Goal: Task Accomplishment & Management: Complete application form

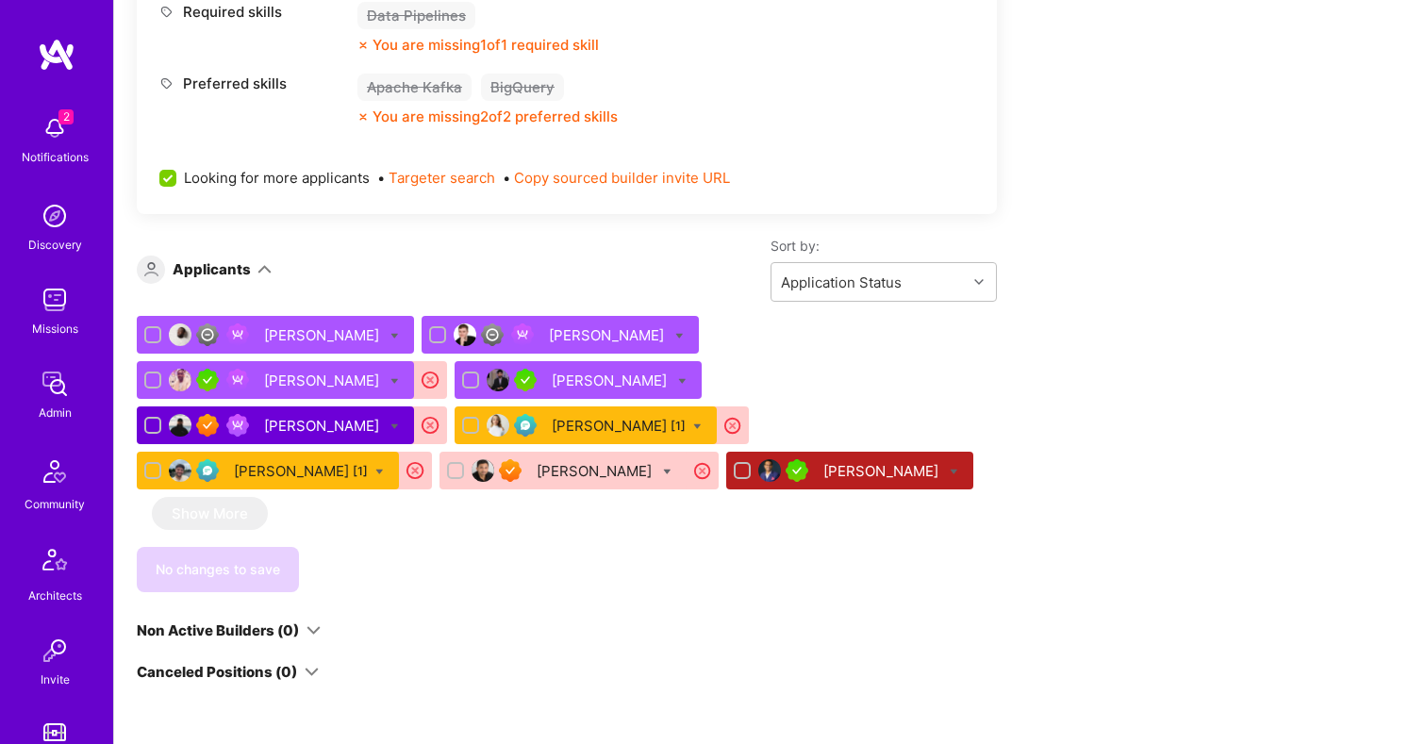
scroll to position [335, 0]
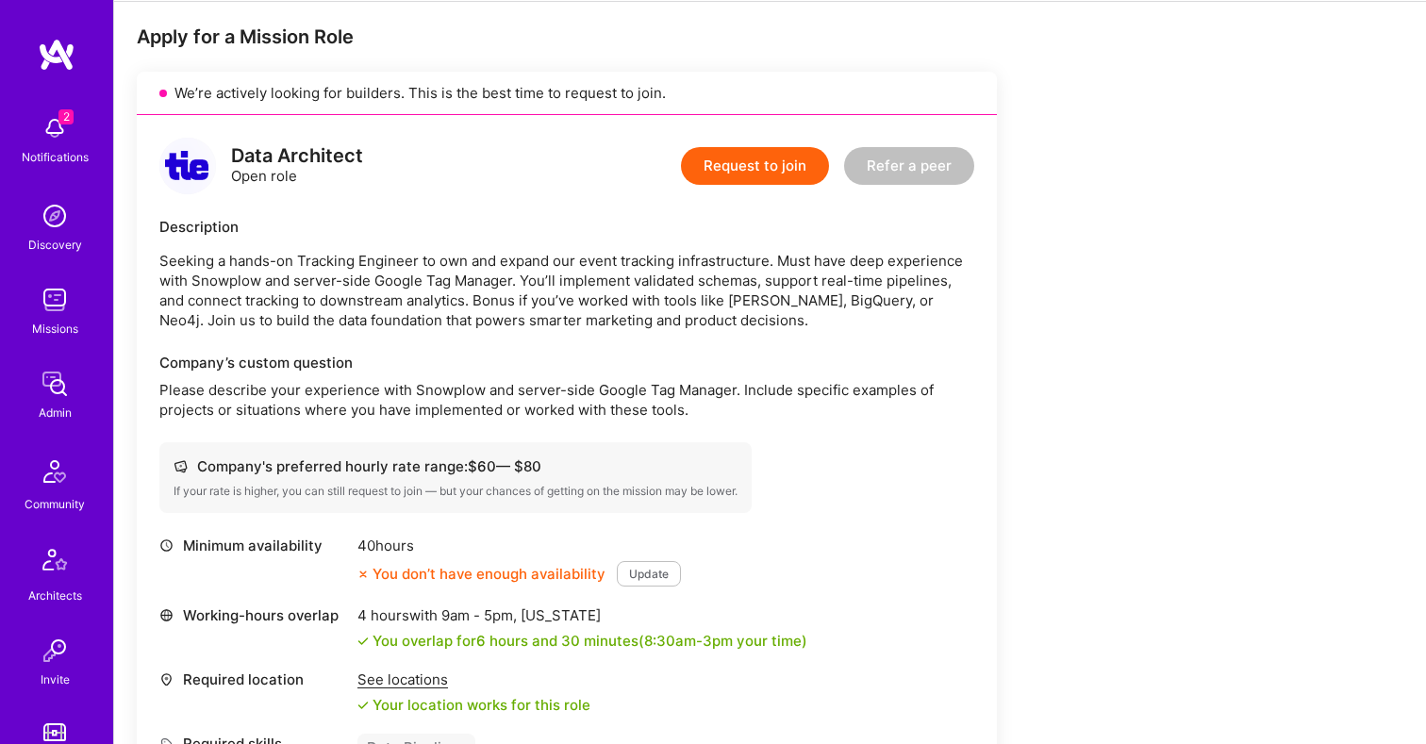
click at [734, 147] on button "Request to join" at bounding box center [755, 166] width 148 height 38
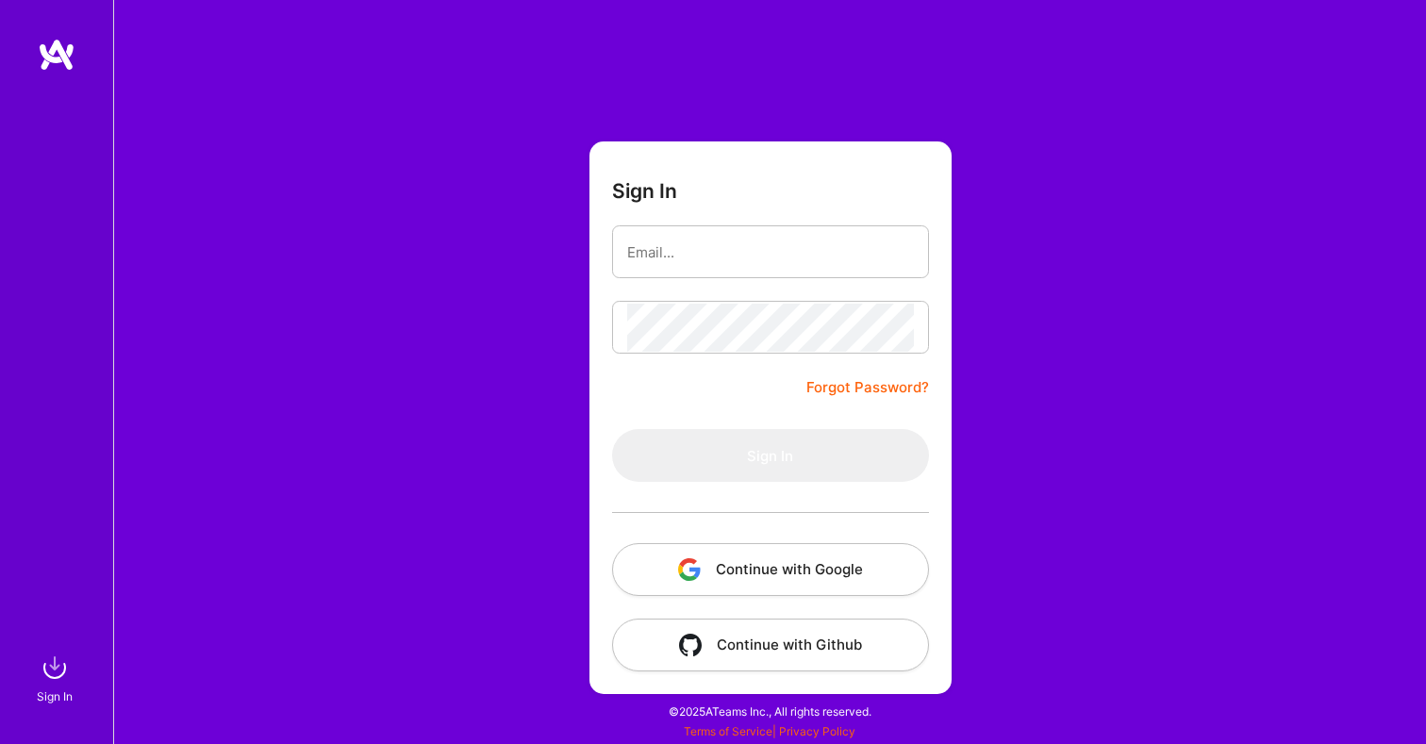
click at [766, 569] on button "Continue with Google" at bounding box center [770, 569] width 317 height 53
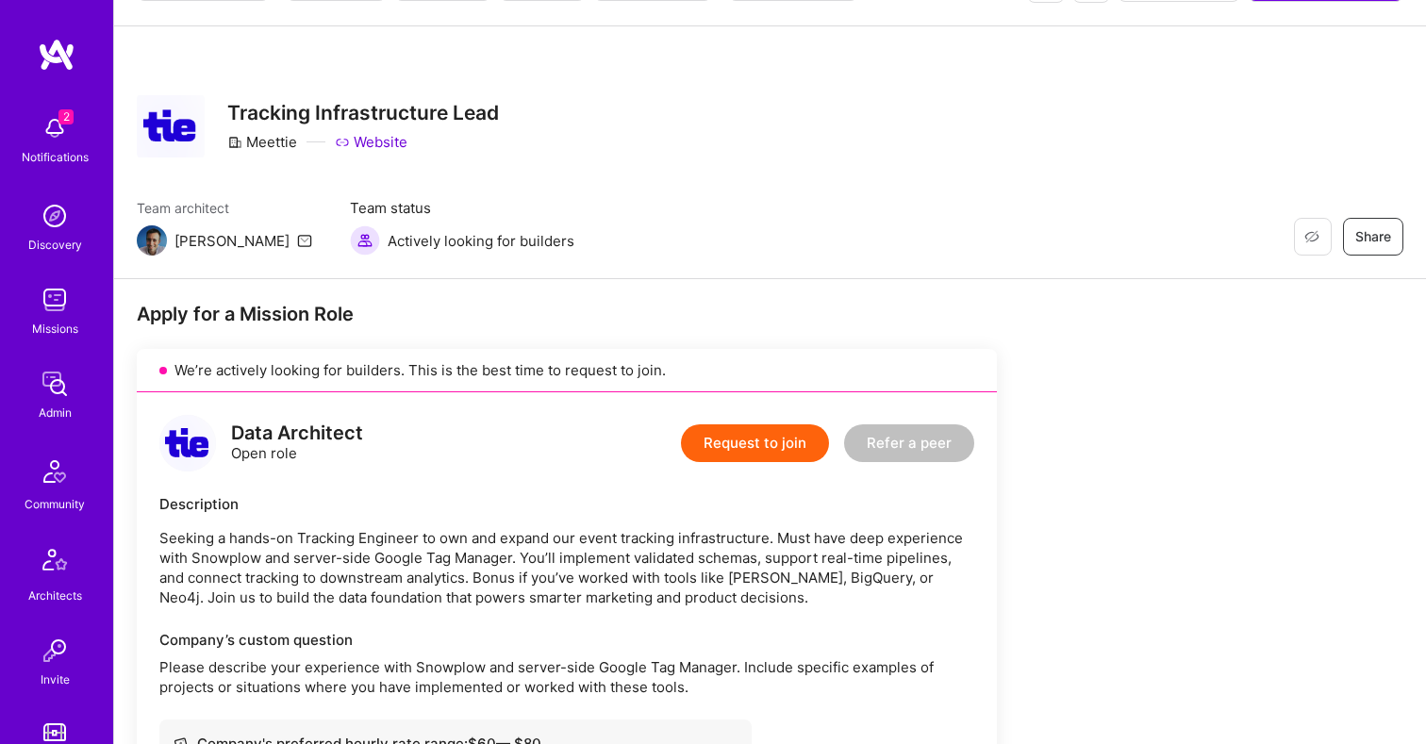
scroll to position [113, 0]
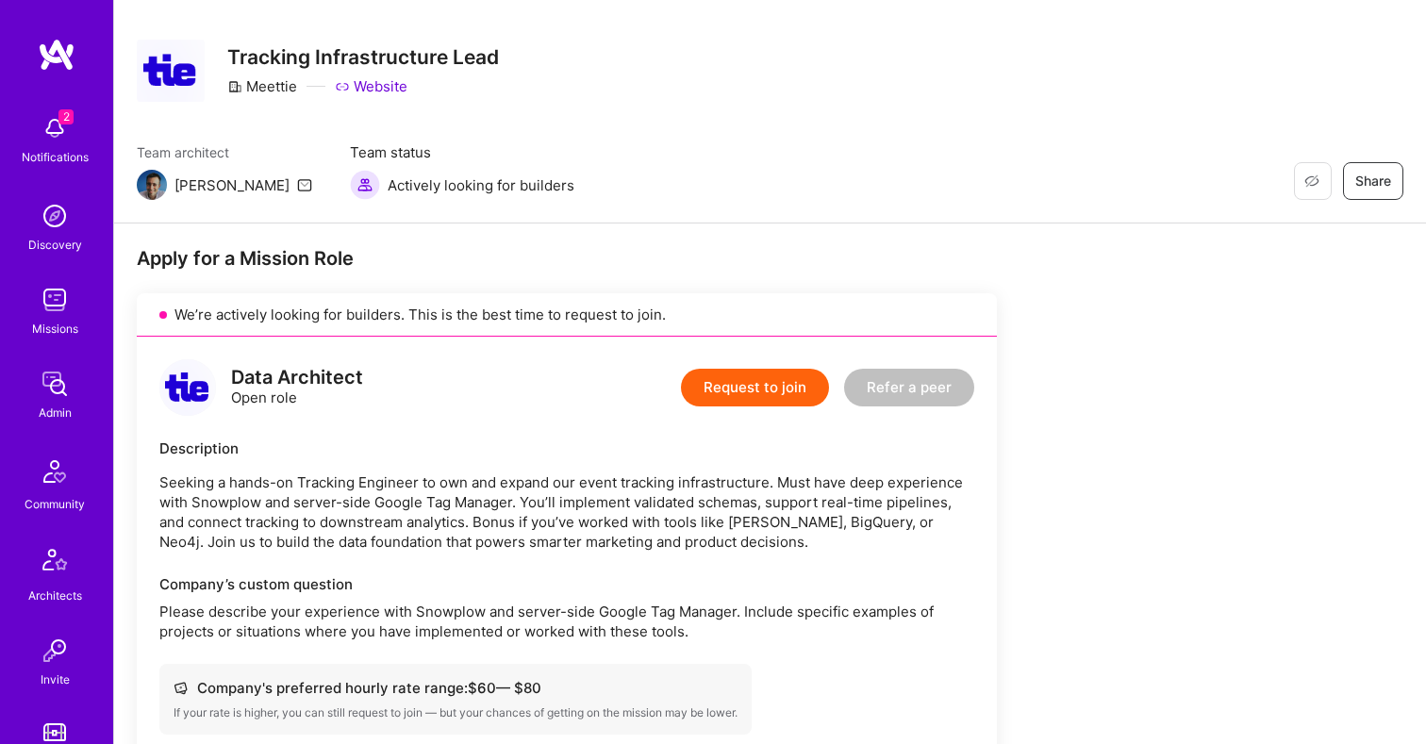
click at [715, 385] on button "Request to join" at bounding box center [755, 388] width 148 height 38
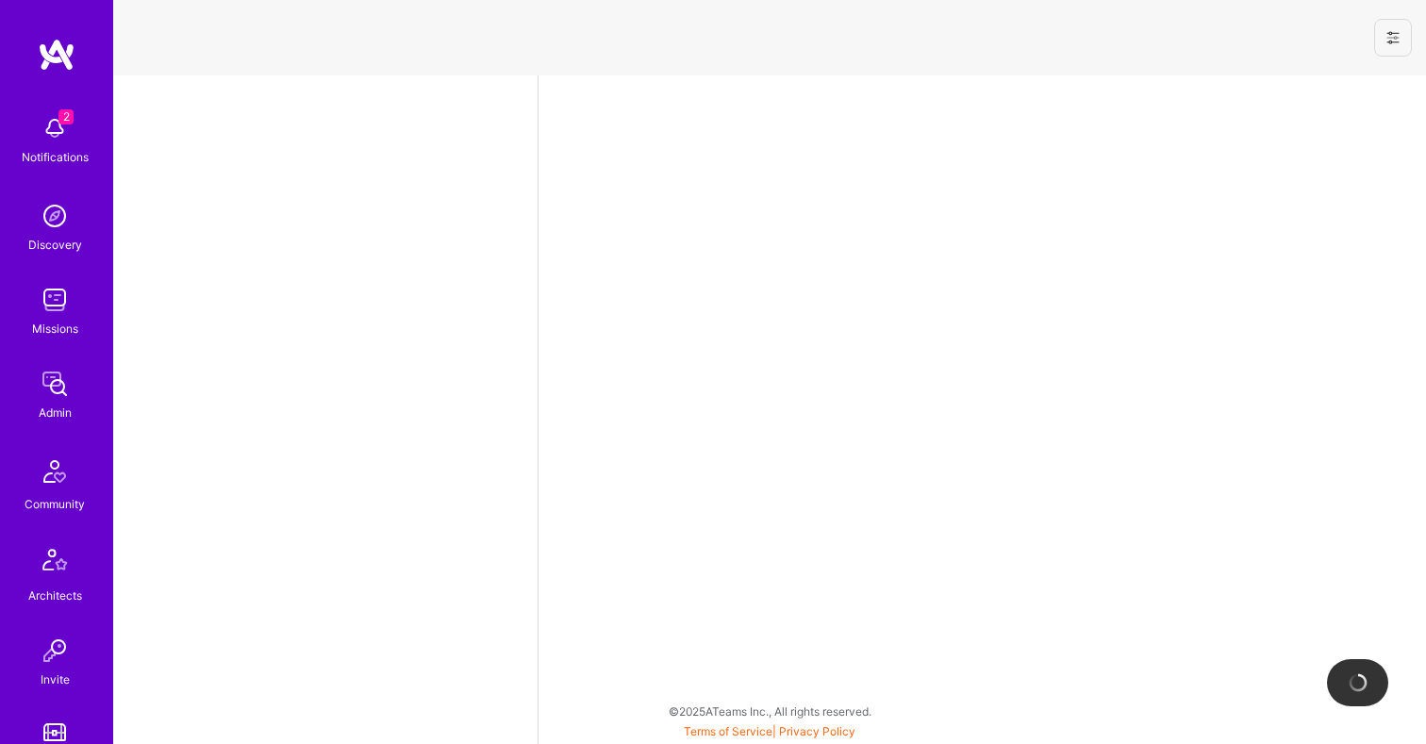
select select "NI"
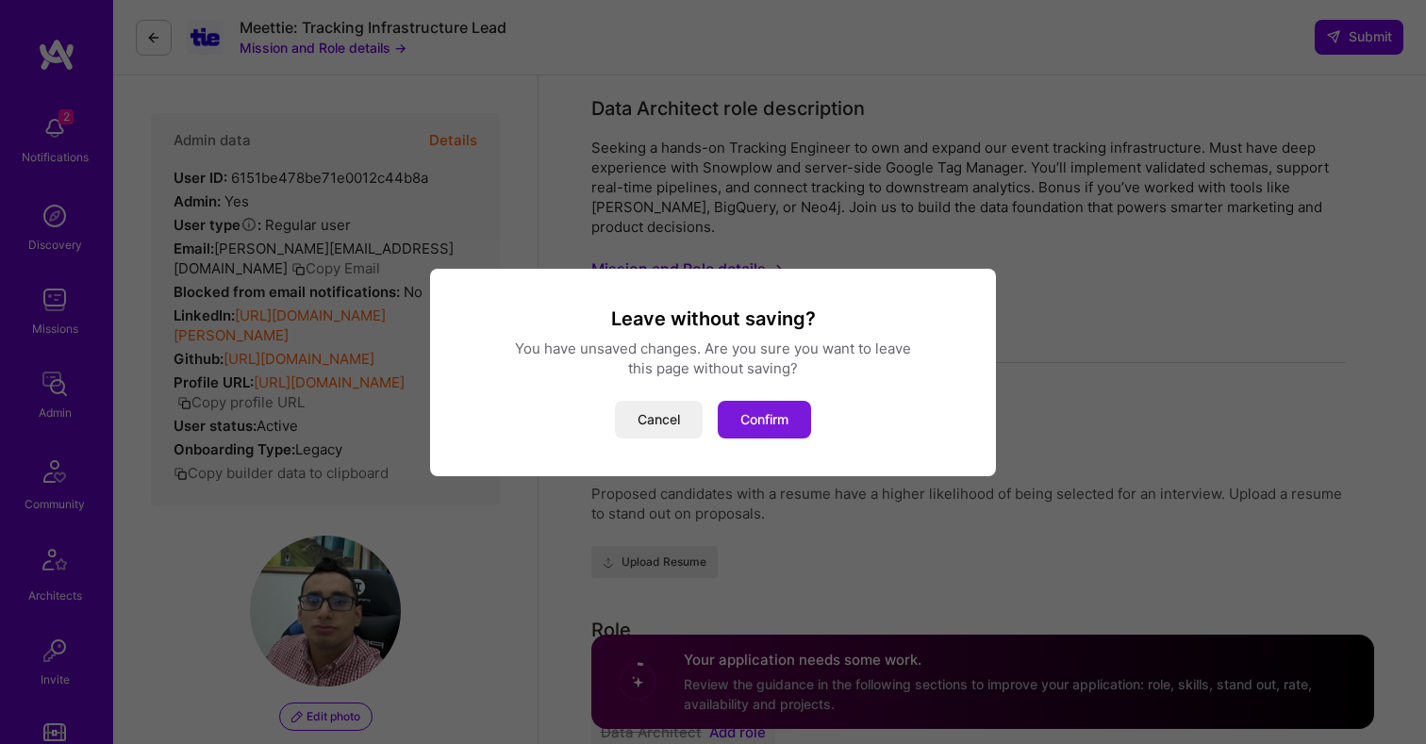
click at [767, 427] on button "Confirm" at bounding box center [764, 420] width 93 height 38
